Goal: Task Accomplishment & Management: Manage account settings

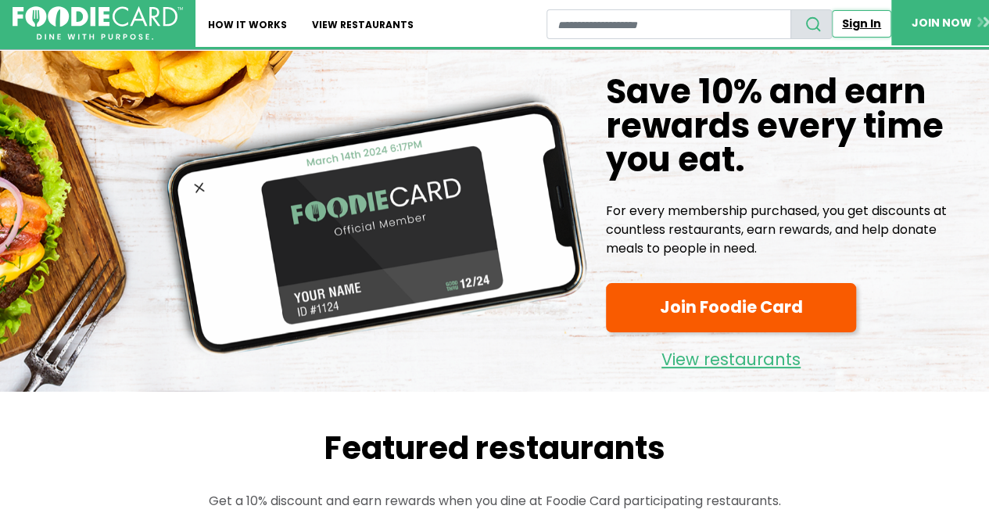
click at [874, 23] on link "Sign In" at bounding box center [861, 23] width 59 height 27
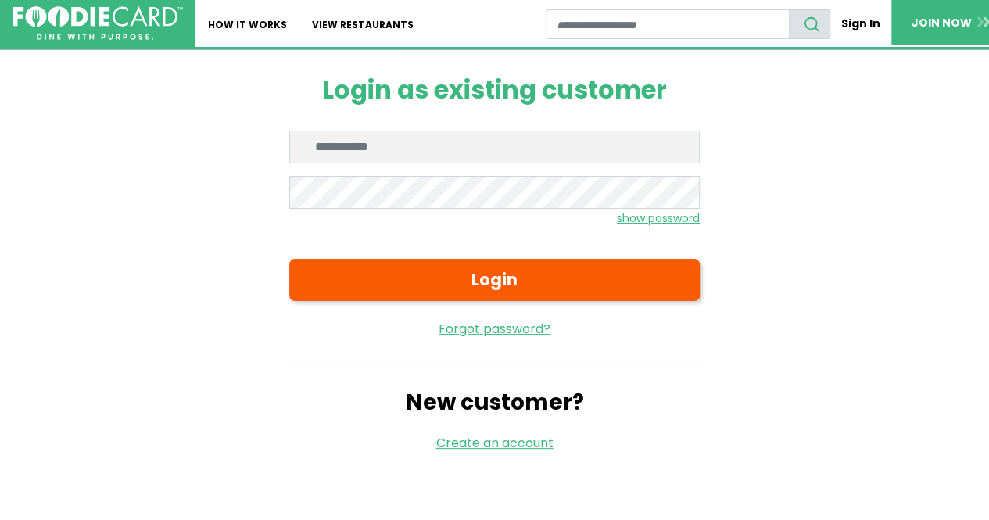
click at [574, 156] on input "Enter email" at bounding box center [494, 147] width 411 height 33
type input "**********"
click at [289, 259] on button "Login" at bounding box center [494, 280] width 411 height 42
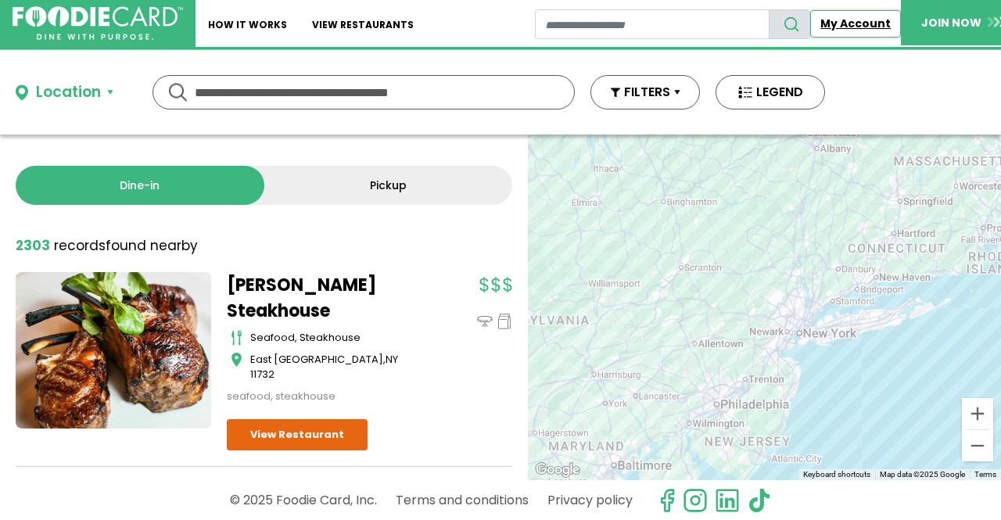
click at [872, 27] on link "My Account" at bounding box center [855, 23] width 91 height 27
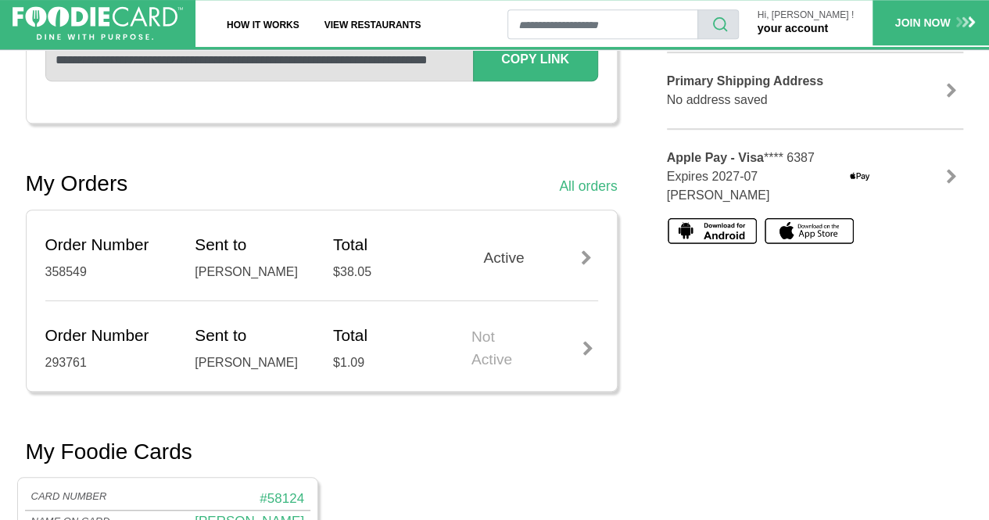
scroll to position [421, 0]
click at [517, 261] on div "Active" at bounding box center [535, 257] width 127 height 23
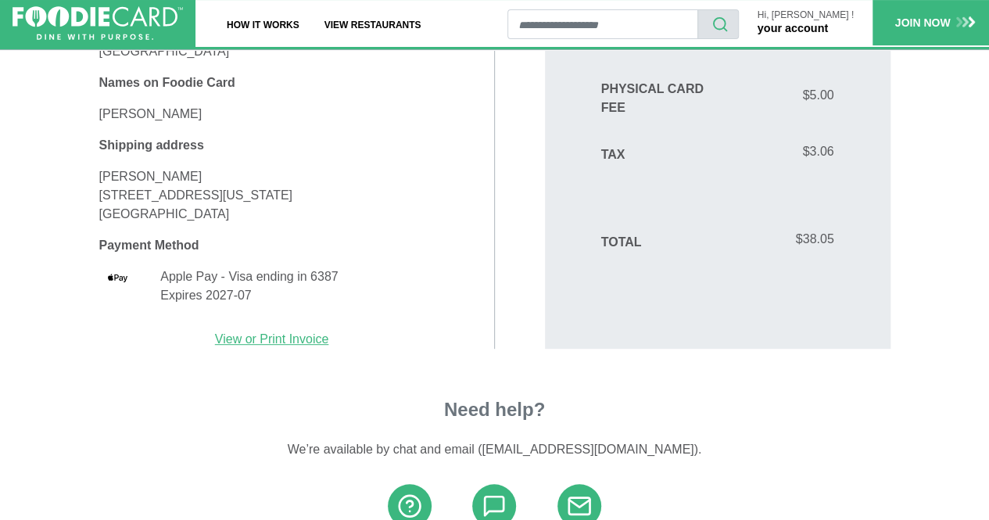
scroll to position [280, 0]
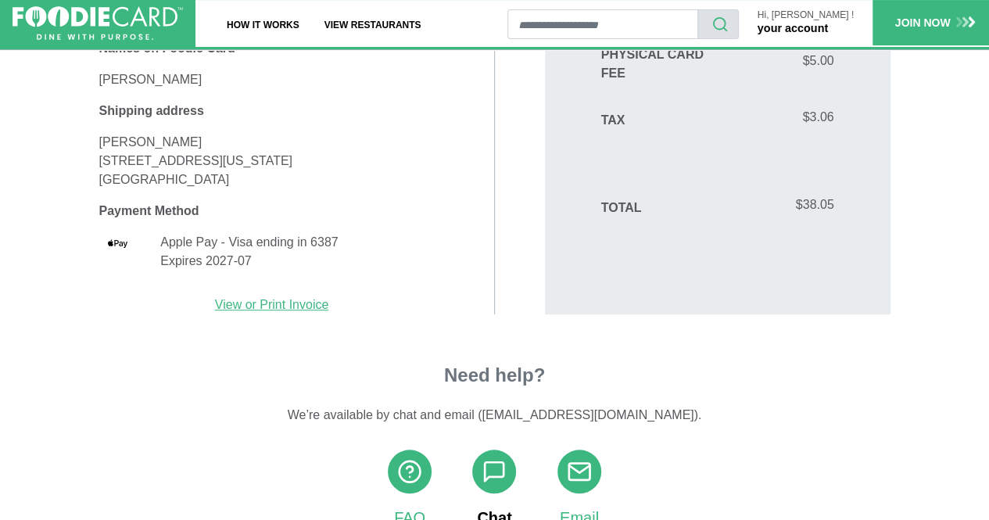
click at [481, 469] on span at bounding box center [494, 472] width 44 height 44
click at [493, 472] on icon at bounding box center [494, 471] width 25 height 25
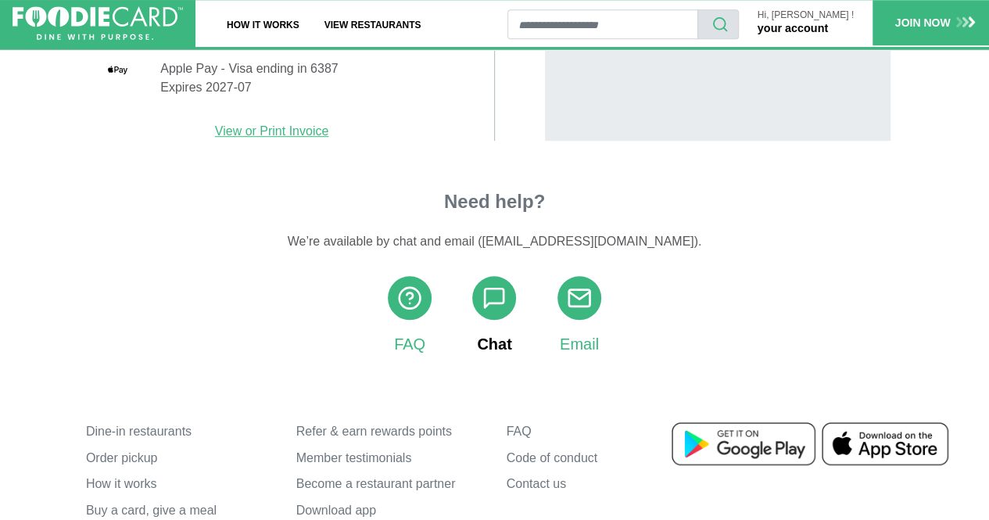
scroll to position [548, 0]
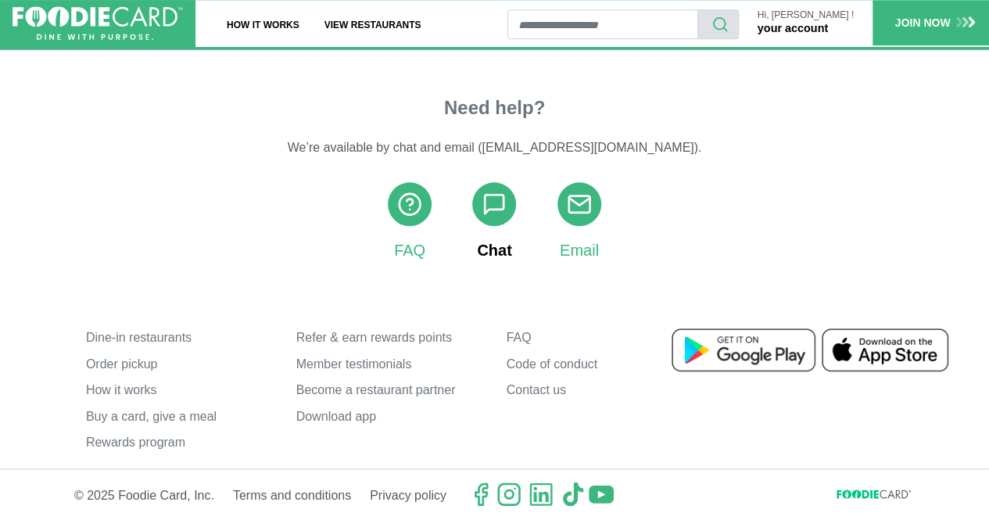
click at [494, 250] on link "Chat" at bounding box center [494, 222] width 44 height 80
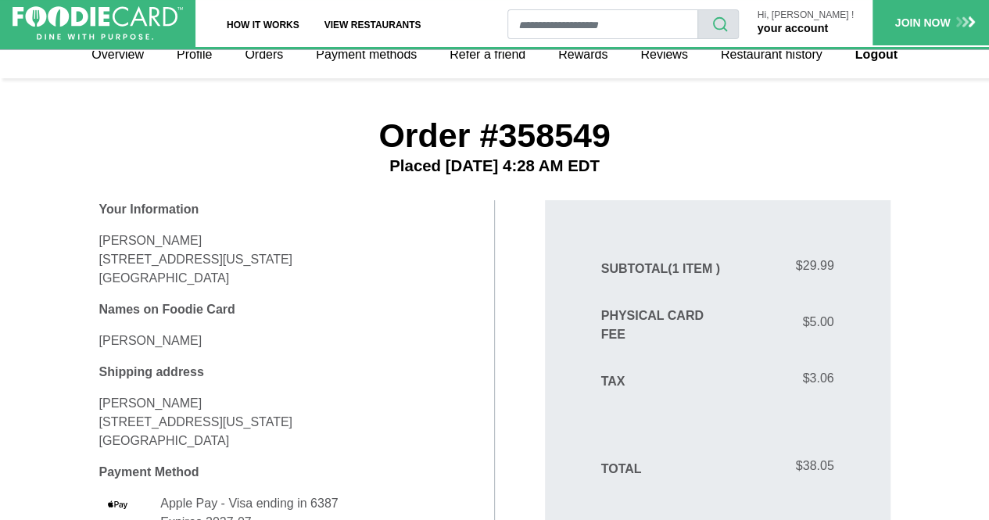
scroll to position [0, 0]
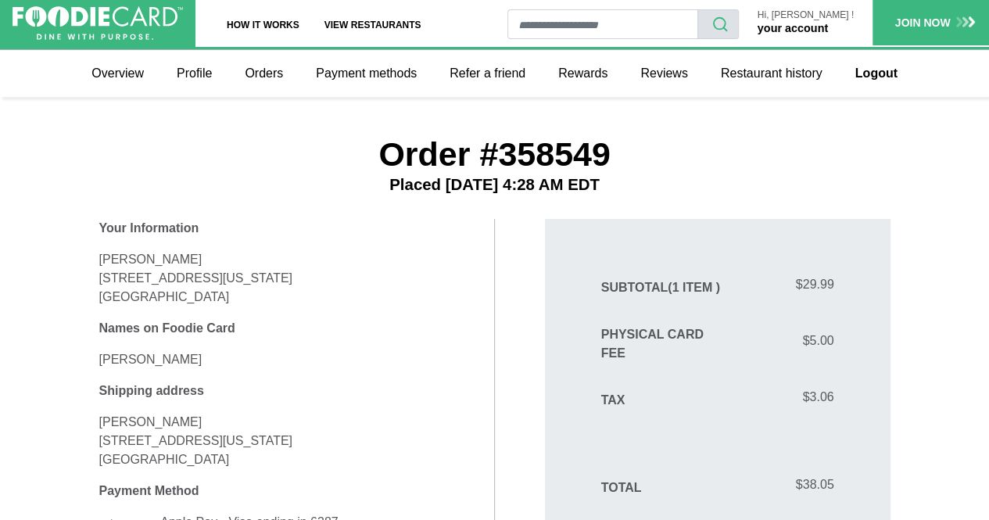
click at [807, 16] on p "Hi, [PERSON_NAME] !" at bounding box center [806, 15] width 96 height 10
click at [810, 27] on link "your account" at bounding box center [793, 28] width 70 height 13
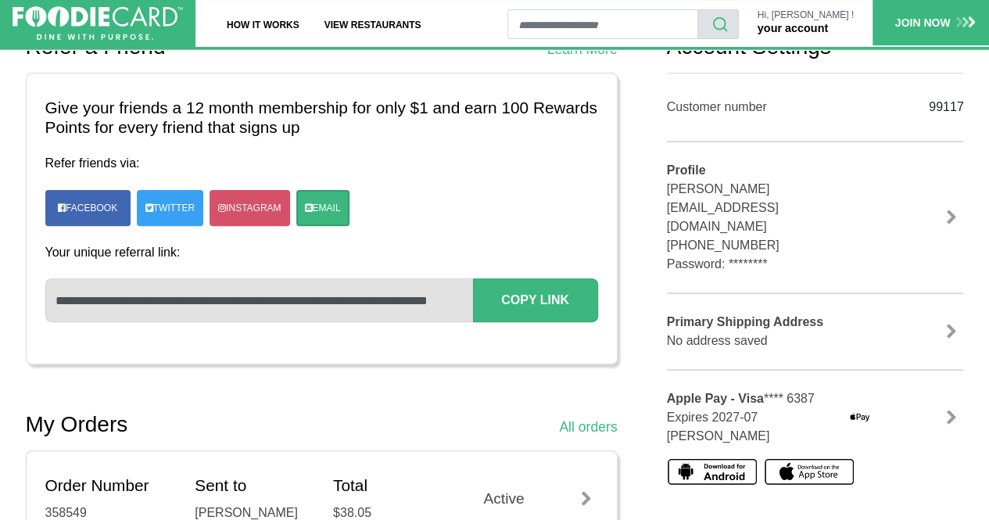
scroll to position [186, 0]
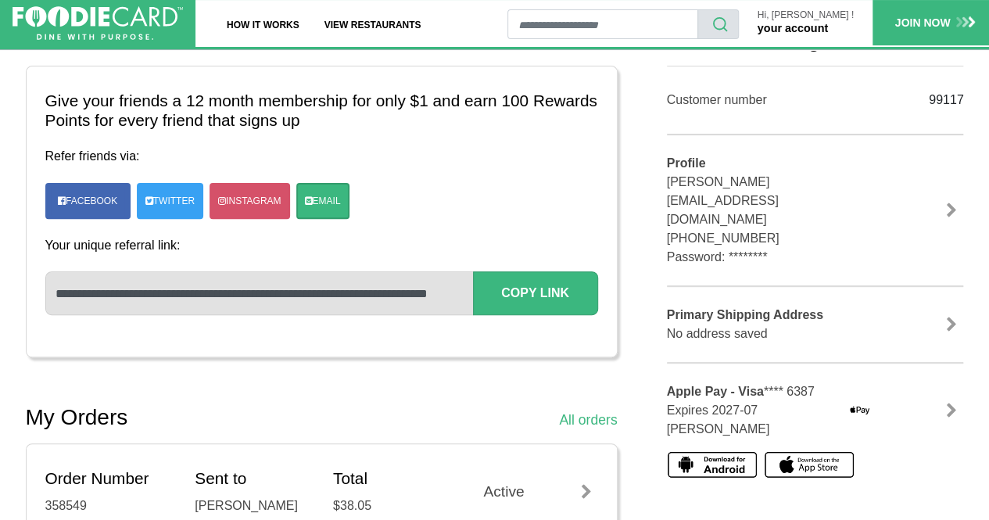
click at [942, 403] on link at bounding box center [951, 411] width 23 height 16
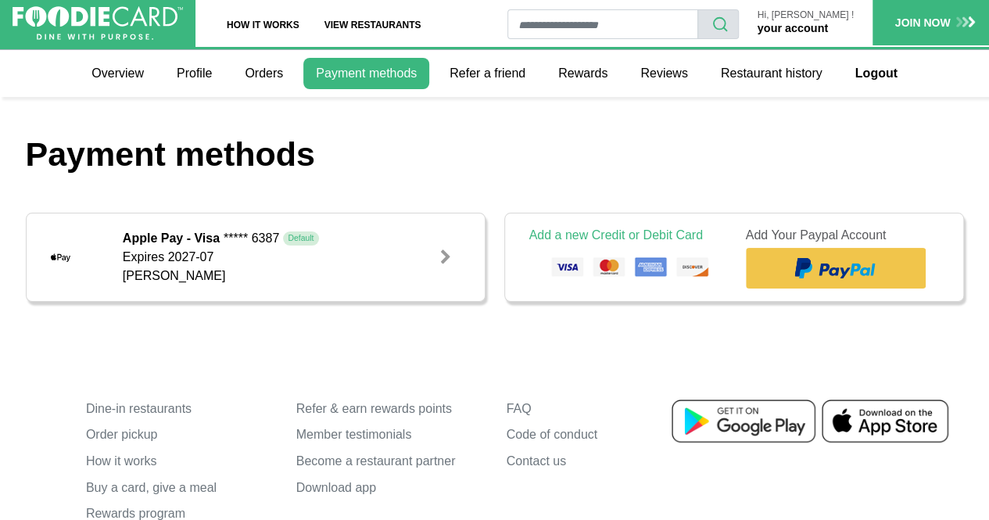
click at [449, 260] on div at bounding box center [446, 258] width 16 height 16
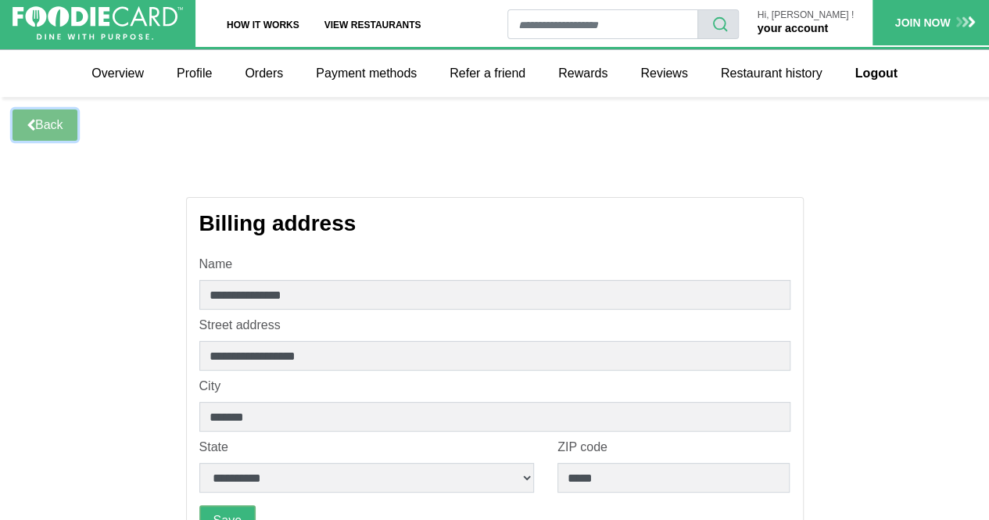
click at [70, 124] on link "Back" at bounding box center [45, 125] width 65 height 31
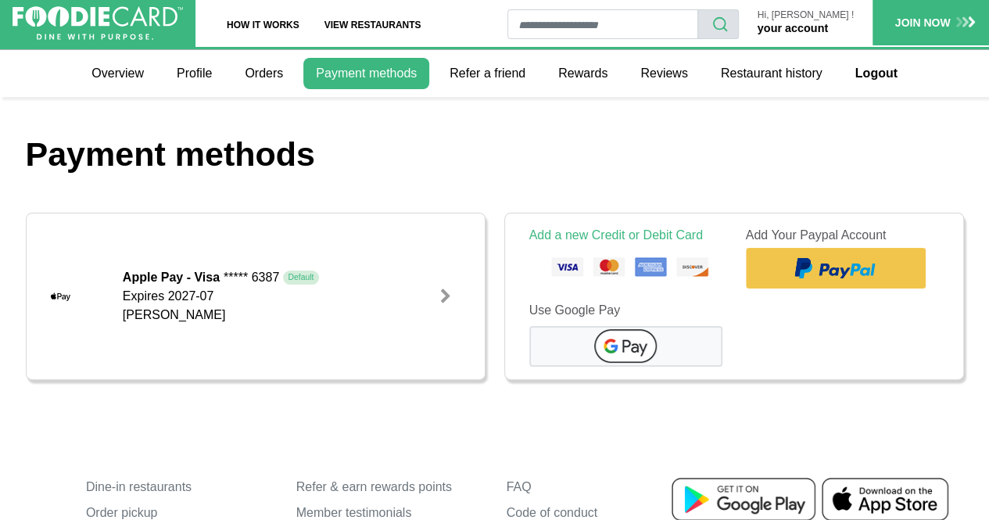
click at [828, 25] on link "your account" at bounding box center [793, 28] width 70 height 13
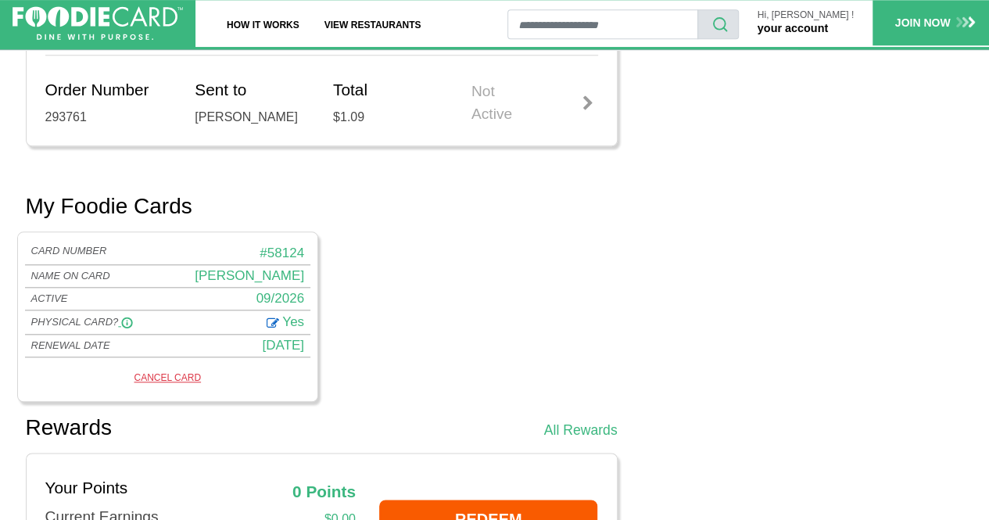
scroll to position [667, 0]
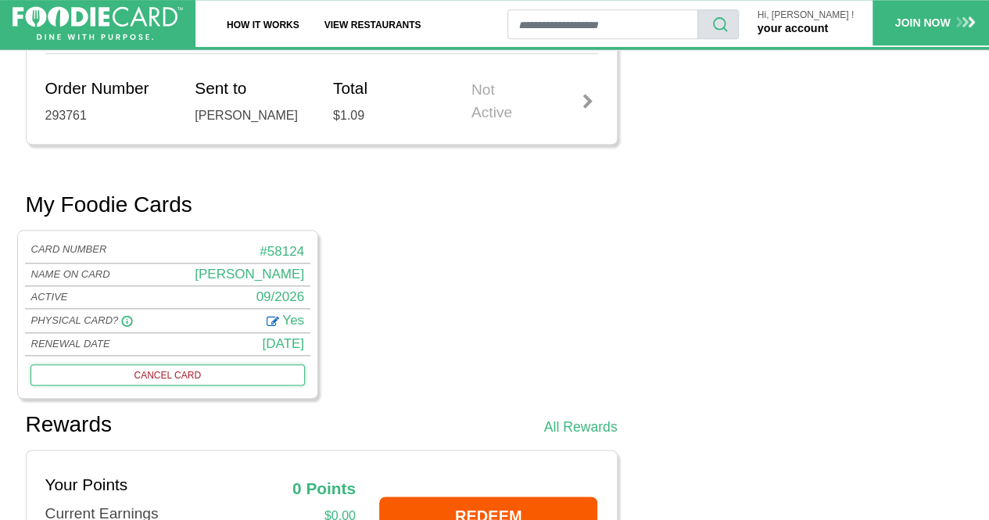
click at [180, 385] on link "CANCEL CARD" at bounding box center [168, 375] width 275 height 20
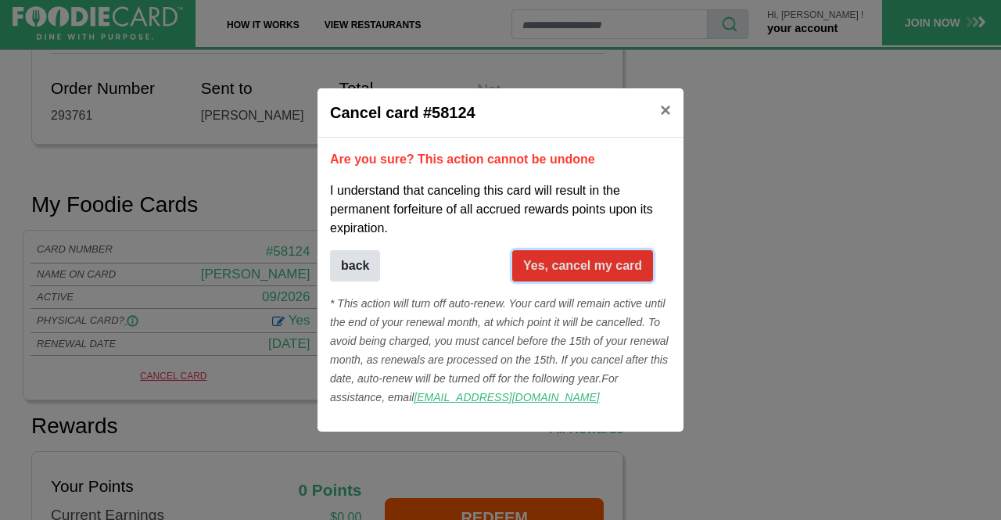
click at [535, 271] on button "Yes, cancel my card" at bounding box center [582, 265] width 141 height 31
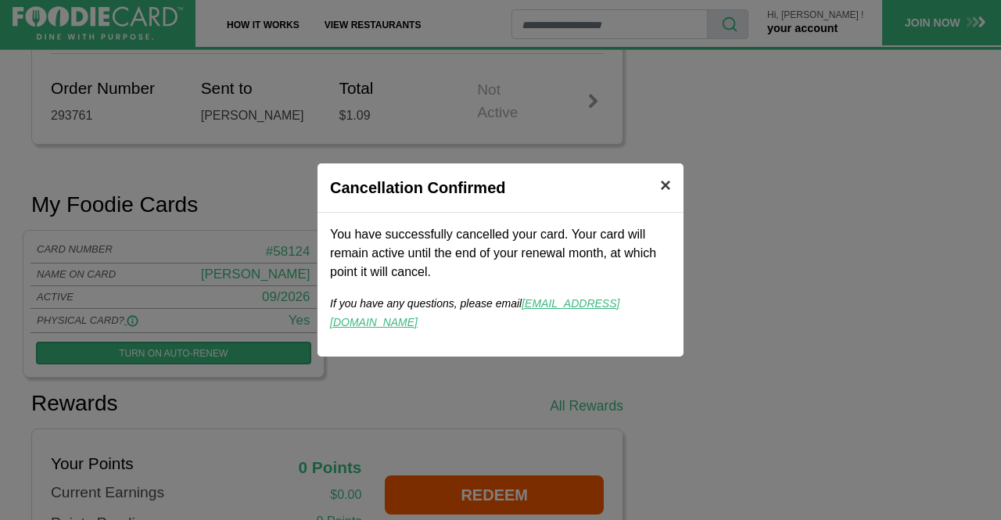
click at [671, 203] on button "×" at bounding box center [666, 185] width 36 height 44
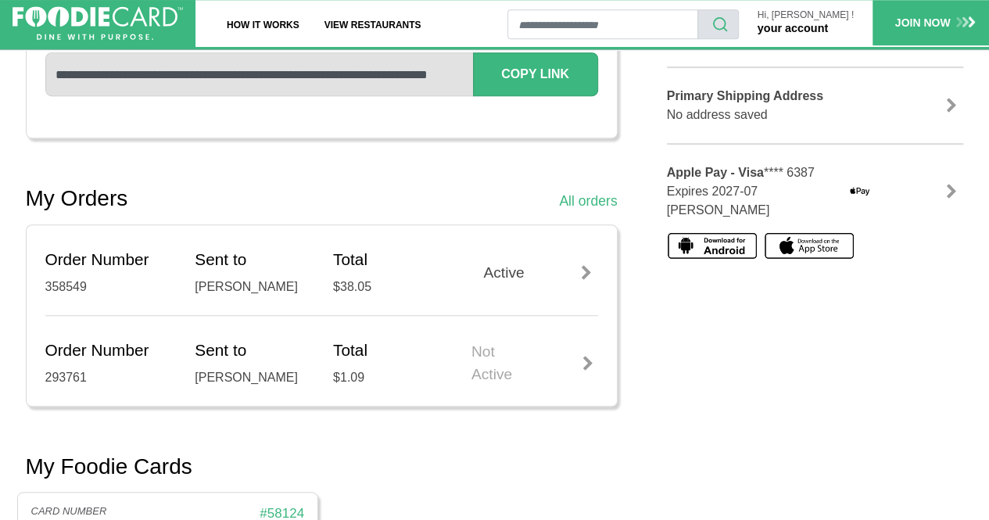
scroll to position [382, 0]
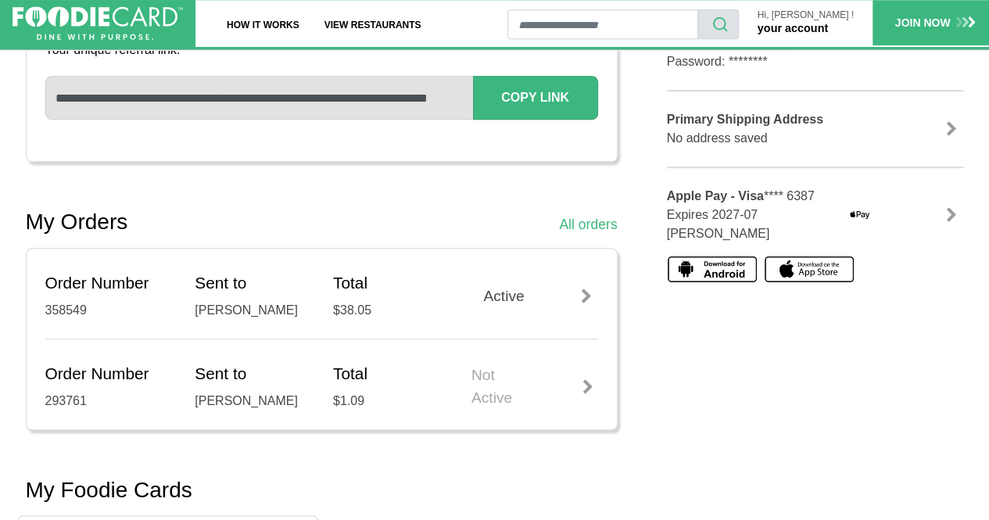
click at [510, 293] on div "Active" at bounding box center [535, 297] width 127 height 23
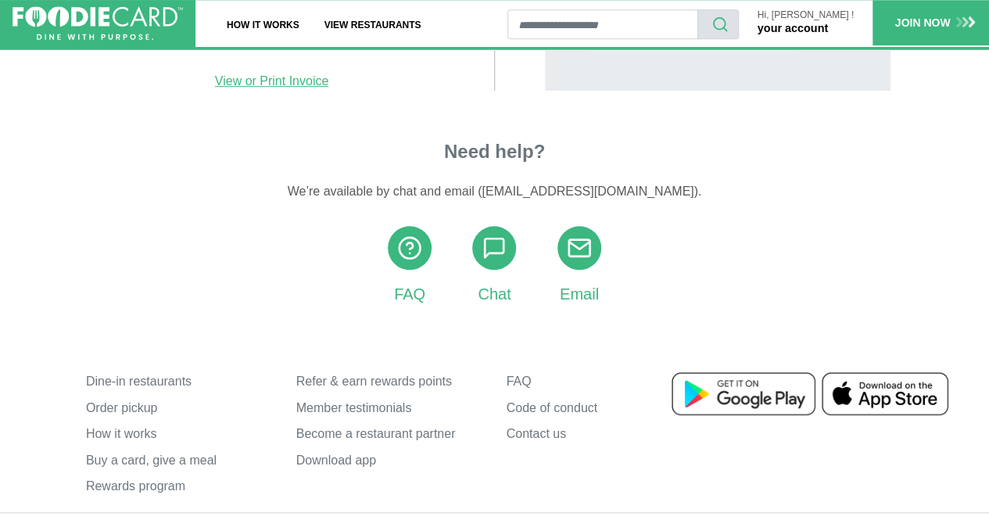
scroll to position [505, 0]
click at [504, 250] on use at bounding box center [494, 247] width 19 height 19
click at [508, 286] on link "Chat" at bounding box center [494, 265] width 44 height 80
click at [579, 244] on icon at bounding box center [579, 247] width 25 height 25
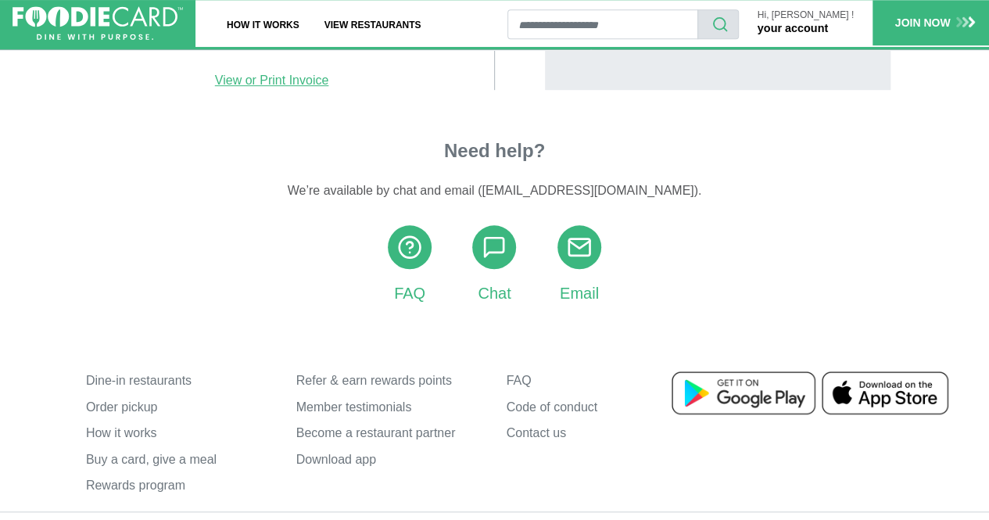
drag, startPoint x: 579, startPoint y: 244, endPoint x: 635, endPoint y: 210, distance: 65.6
click at [635, 210] on div "Need help? We’re available by chat and email ( [EMAIL_ADDRESS][DOMAIN_NAME] ). …" at bounding box center [495, 222] width 415 height 165
drag, startPoint x: 525, startPoint y: 188, endPoint x: 650, endPoint y: 184, distance: 125.2
click at [650, 184] on p "We’re available by chat and email ( [EMAIL_ADDRESS][DOMAIN_NAME] )." at bounding box center [495, 190] width 415 height 19
copy p "[EMAIL_ADDRESS][DOMAIN_NAME]"
